Goal: Information Seeking & Learning: Learn about a topic

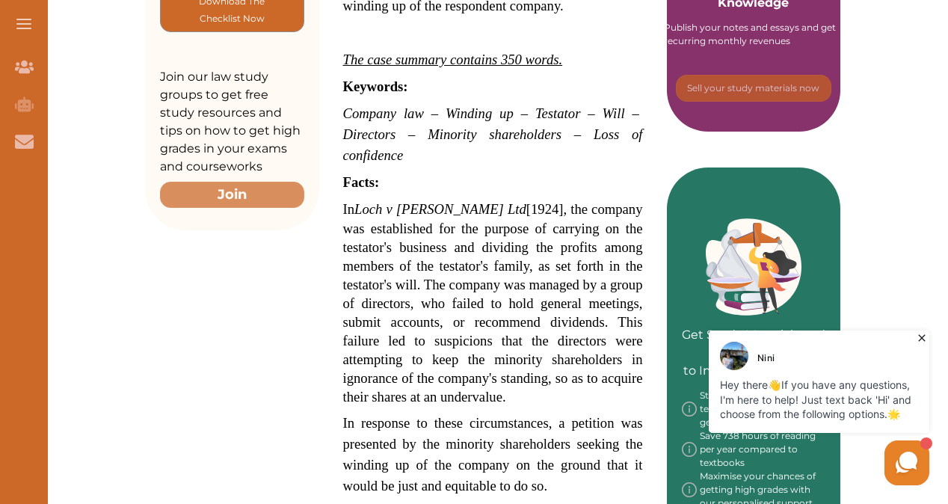
scroll to position [673, 0]
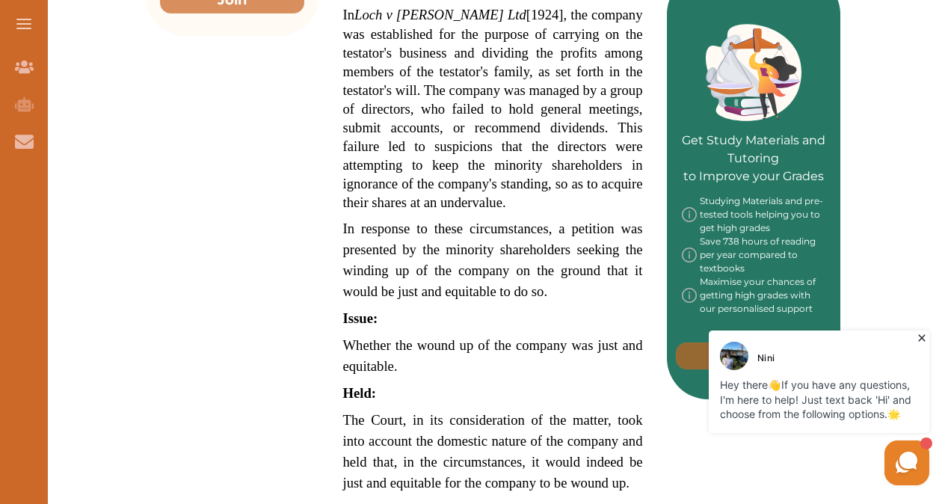
click at [556, 263] on span "In response to these circumstances, a petition was presented by the minority sh…" at bounding box center [493, 260] width 300 height 79
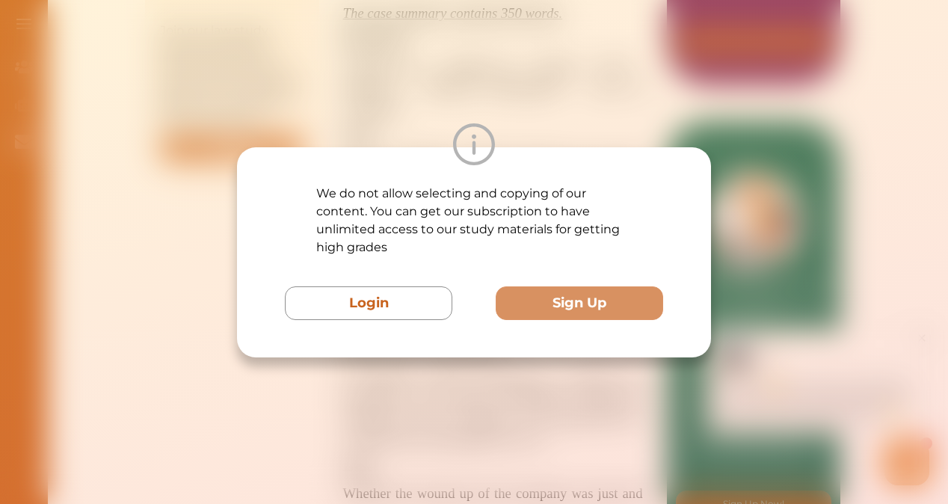
scroll to position [524, 0]
click at [506, 375] on div "We do not allow selecting and copying of our content. You can get our subscript…" at bounding box center [474, 252] width 948 height 504
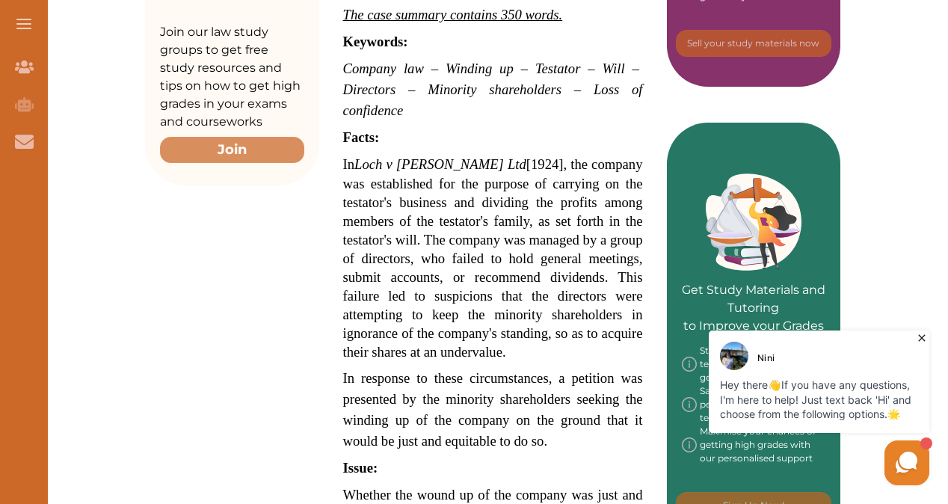
click at [353, 199] on span "In Loch v [PERSON_NAME] Ltd [1924], the company was established for the purpose…" at bounding box center [493, 257] width 300 height 203
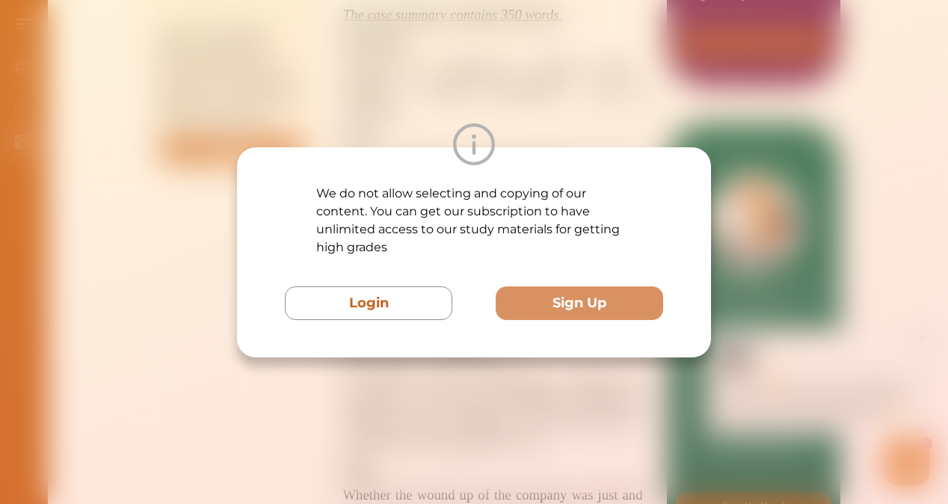
drag, startPoint x: 353, startPoint y: 199, endPoint x: 404, endPoint y: 85, distance: 125.2
click at [404, 85] on div "We do not allow selecting and copying of our content. You can get our subscript…" at bounding box center [474, 252] width 948 height 504
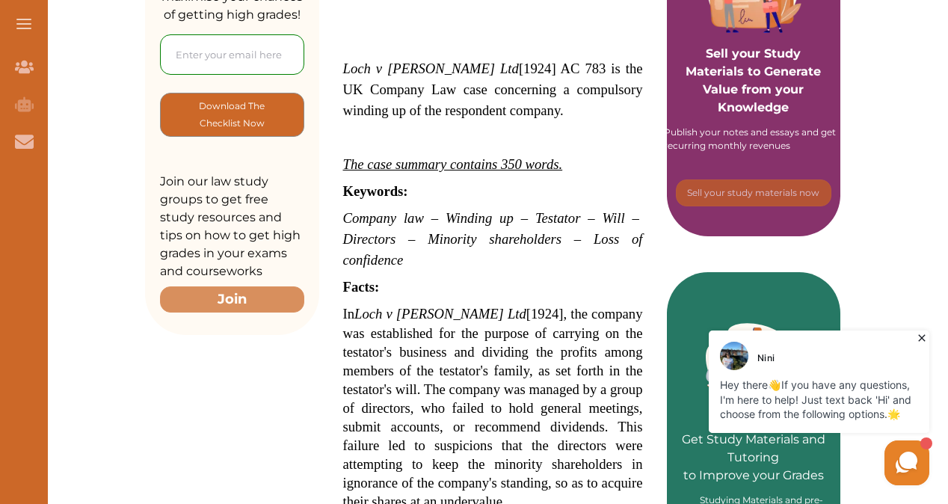
scroll to position [299, 0]
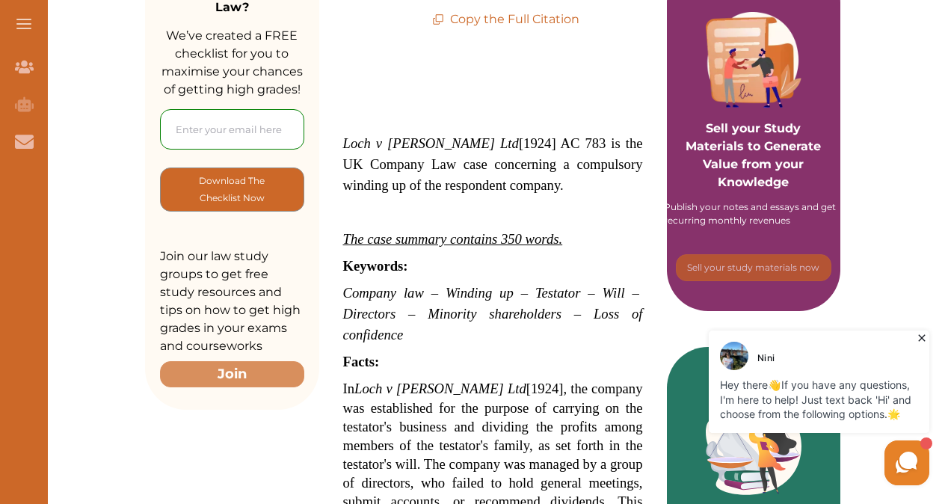
copy div "Lore Ips Dolo Sita Con Adip EL Seddo (Eiusmo Temp) IN Utlab Etdolor Ma Aliquae …"
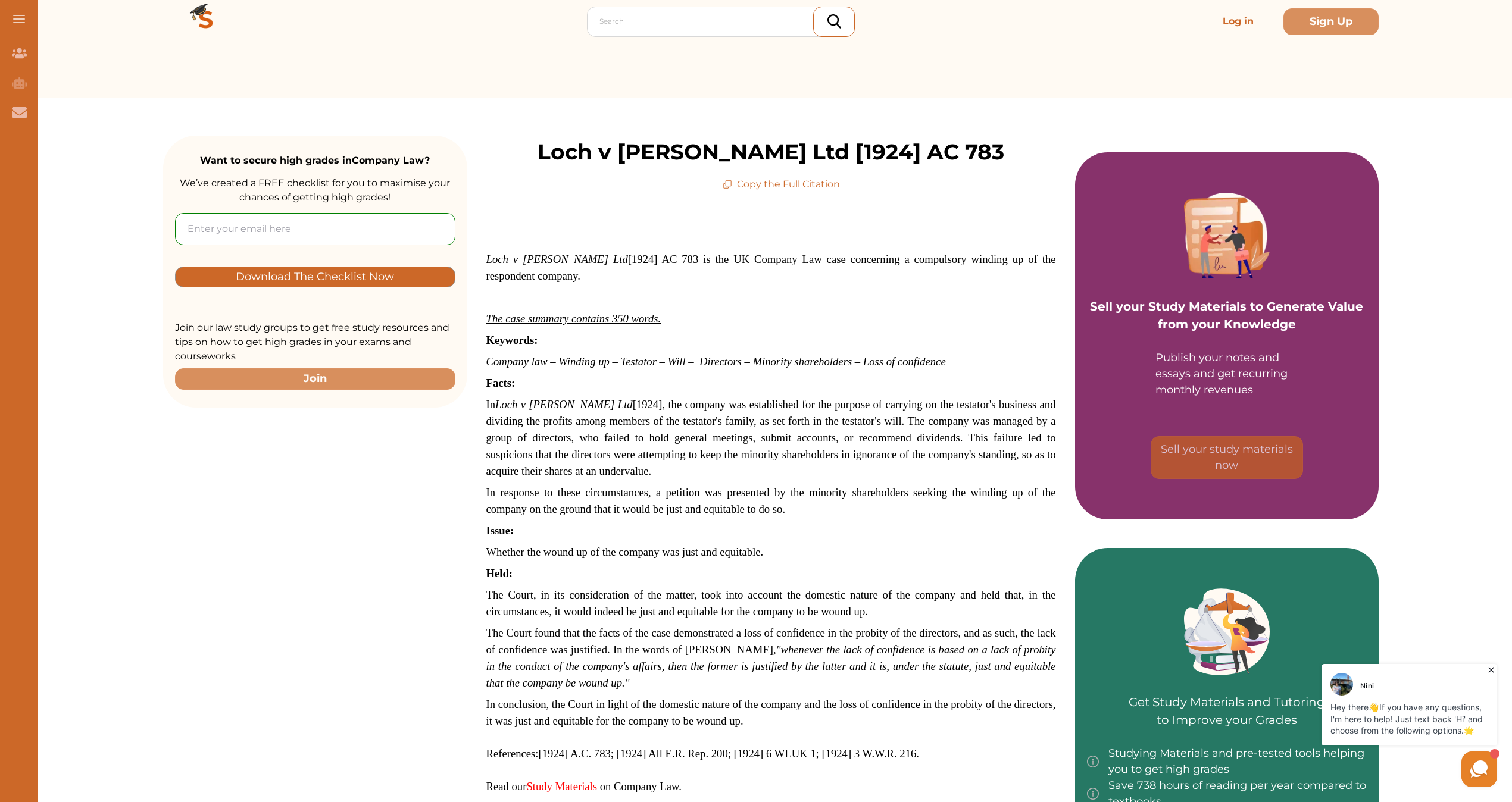
scroll to position [119, 0]
